Goal: Task Accomplishment & Management: Manage account settings

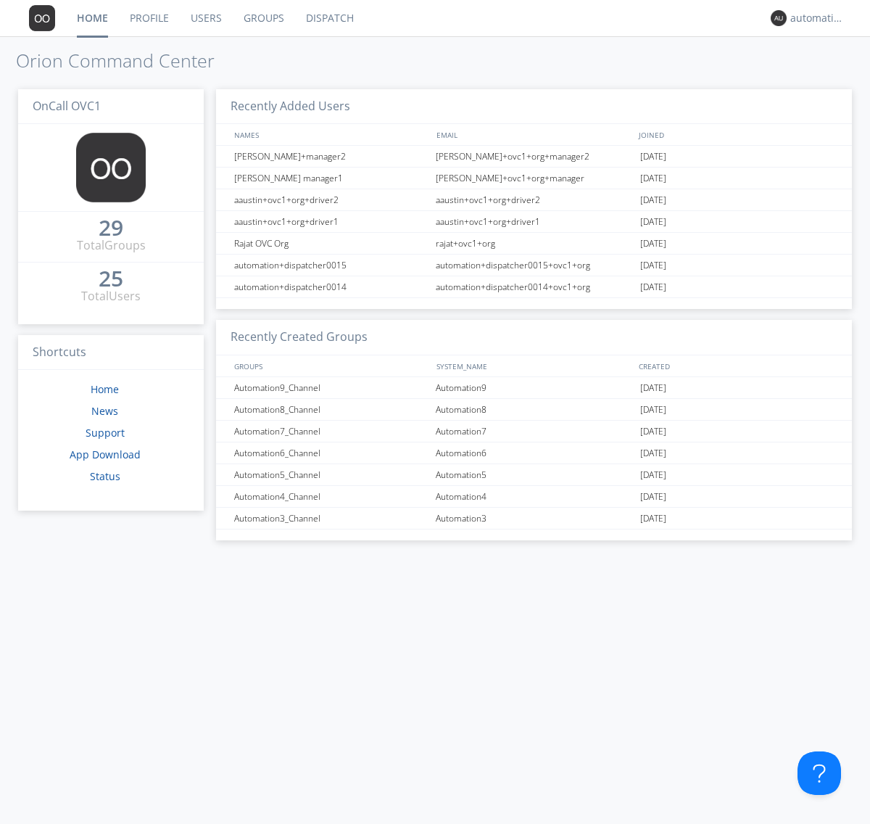
click at [263, 18] on link "Groups" at bounding box center [264, 18] width 62 height 36
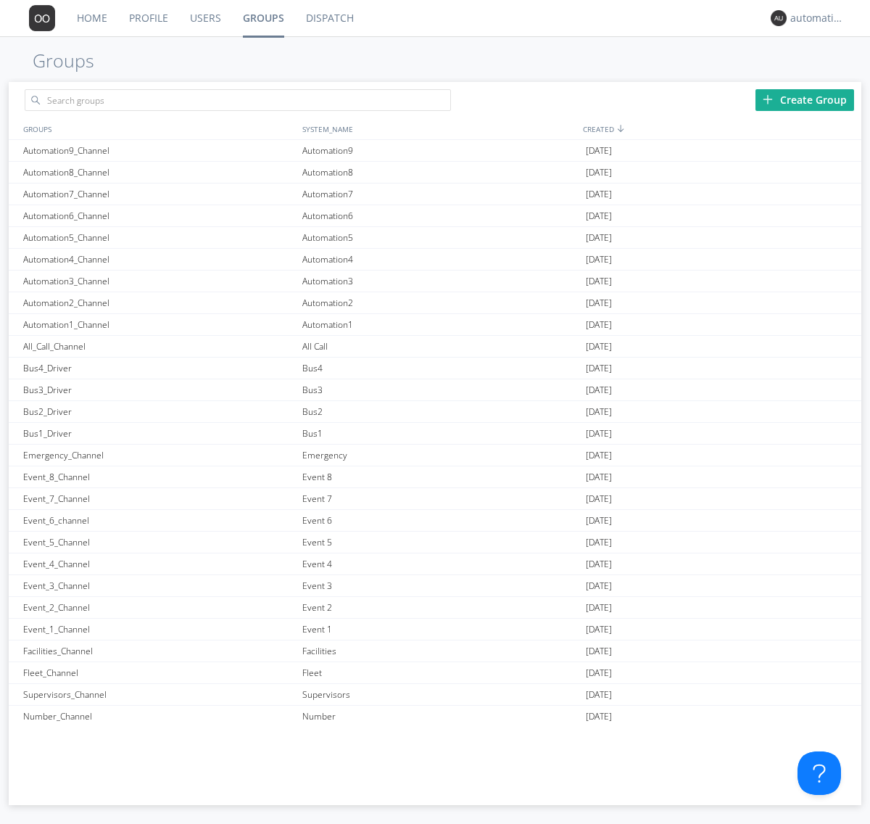
click at [805, 99] on div "Create Group" at bounding box center [805, 100] width 99 height 22
click at [263, 18] on link "Groups" at bounding box center [263, 18] width 63 height 36
type input "New_Channel_1760399477"
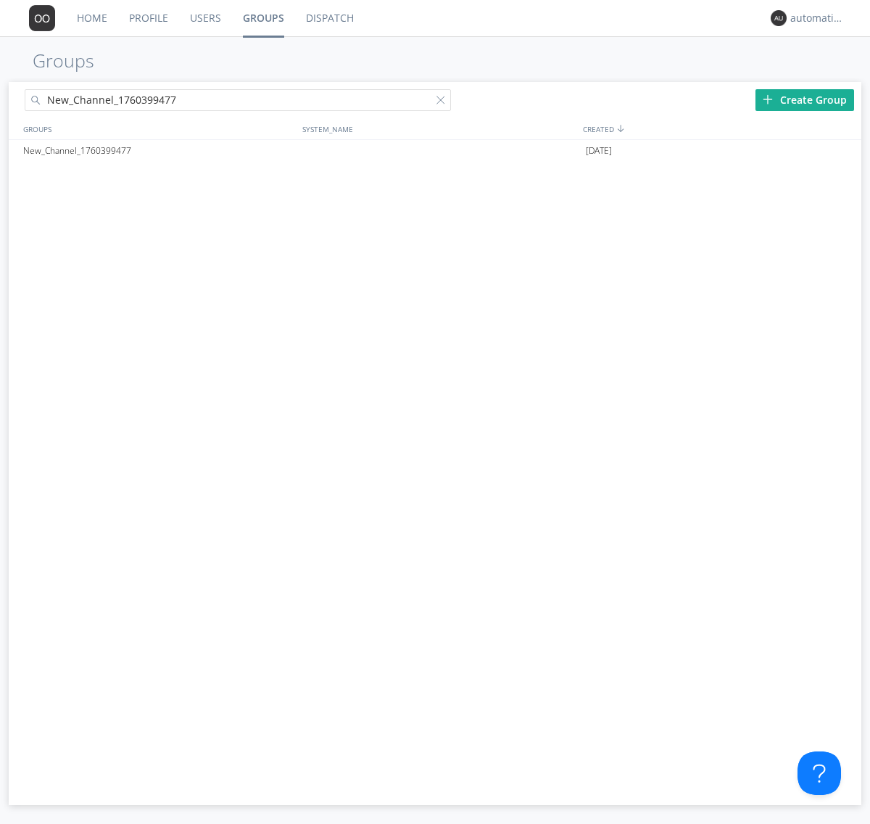
type input "New_Channel_1760399477"
click at [159, 150] on div "New_Channel_1760399477" at bounding box center [159, 151] width 279 height 22
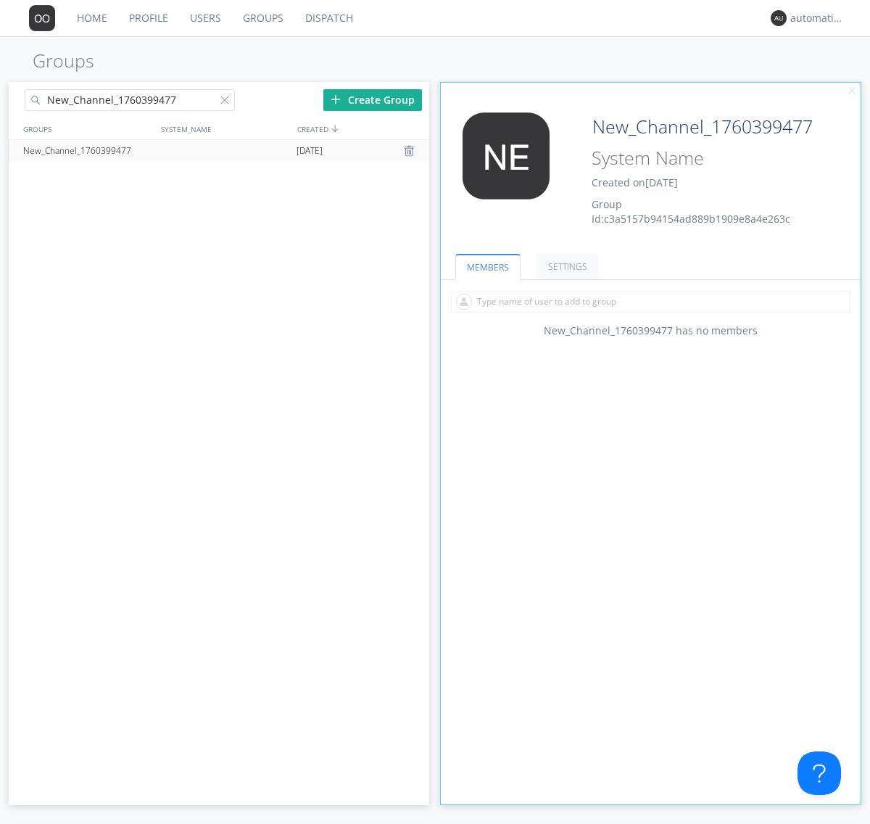
type input "System_Name_1760399477"
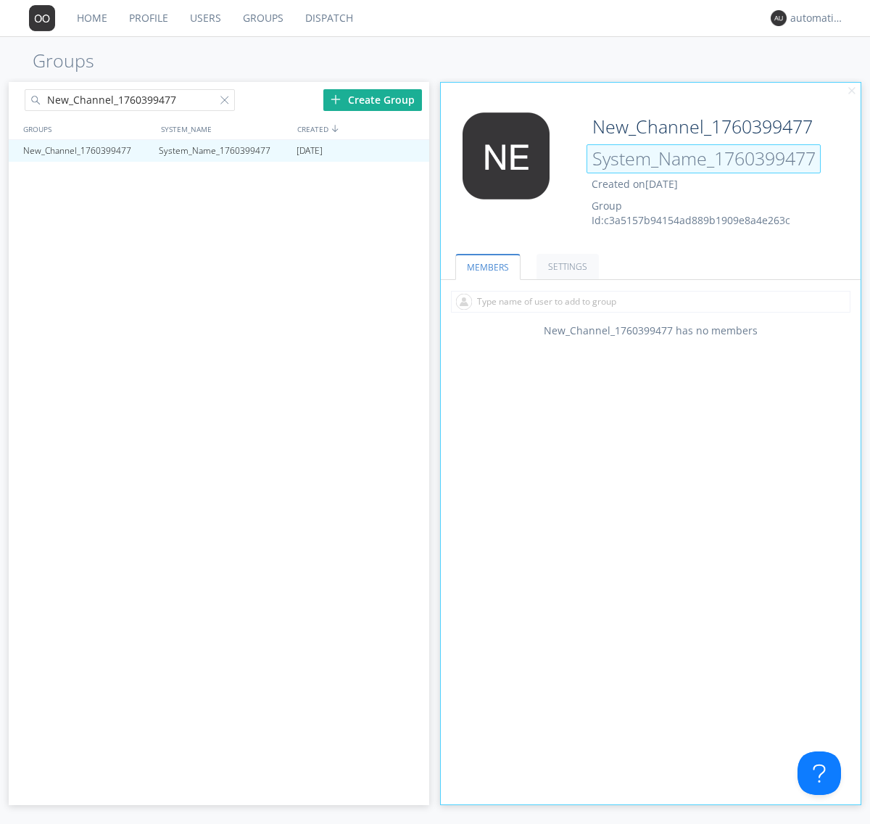
click at [704, 158] on input "System_Name_1760399477" at bounding box center [704, 158] width 234 height 29
click at [704, 159] on input "System_Name_1760399477" at bounding box center [704, 158] width 234 height 29
click at [487, 266] on link "MEMBERS" at bounding box center [487, 267] width 65 height 26
click at [227, 102] on div at bounding box center [227, 103] width 15 height 15
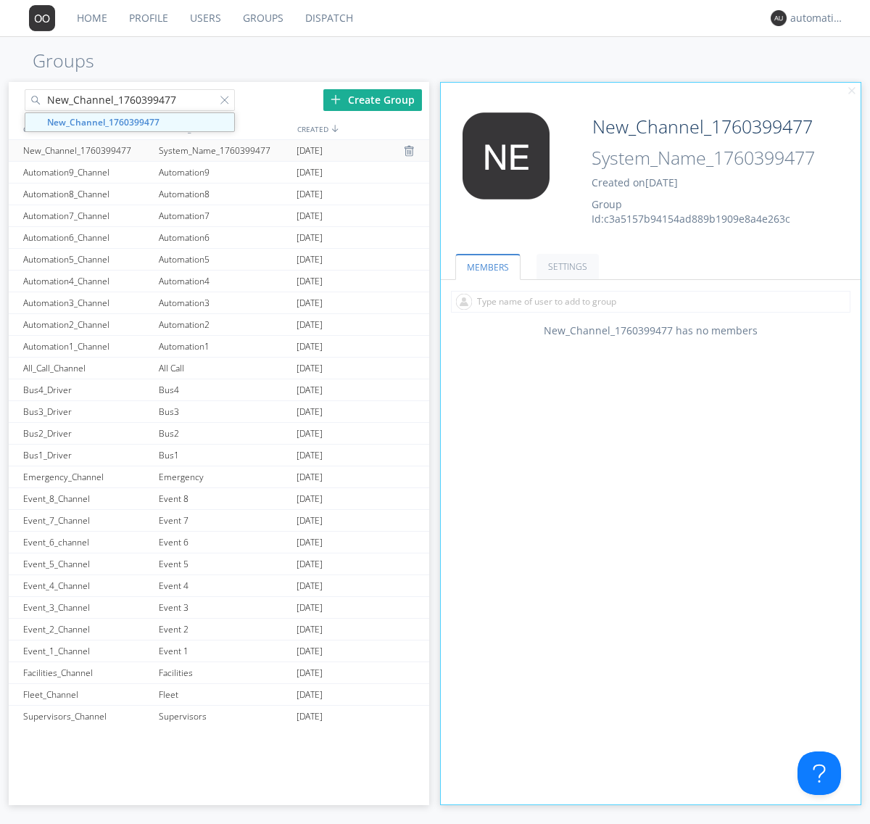
type input "New_Channel_1760399477"
click at [87, 150] on div "New_Channel_1760399477" at bounding box center [88, 150] width 136 height 21
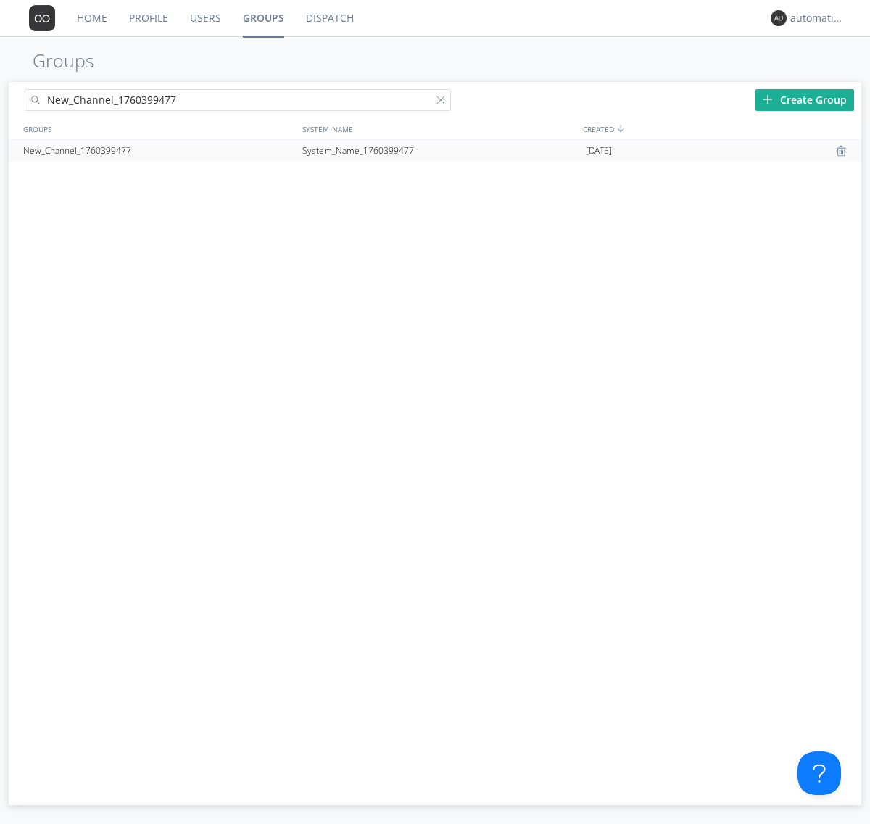
click at [843, 151] on div at bounding box center [843, 151] width 15 height 12
